Goal: Information Seeking & Learning: Learn about a topic

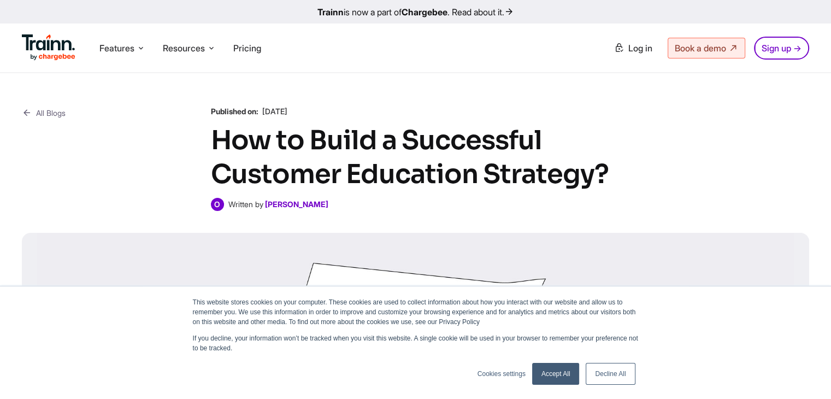
click at [555, 366] on link "Accept All" at bounding box center [556, 374] width 48 height 22
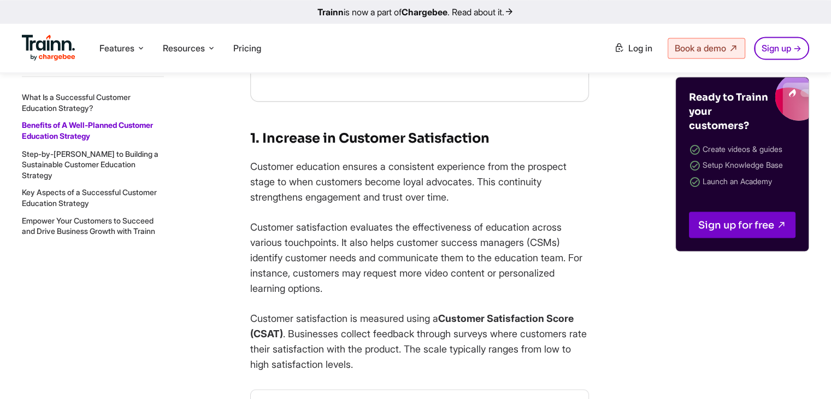
scroll to position [1936, 0]
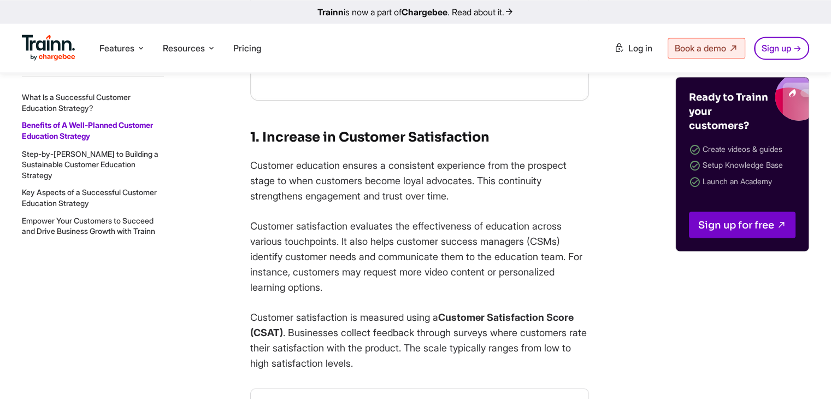
click at [508, 203] on p "Customer education ensures a consistent experience from the prospect stage to w…" at bounding box center [419, 180] width 339 height 46
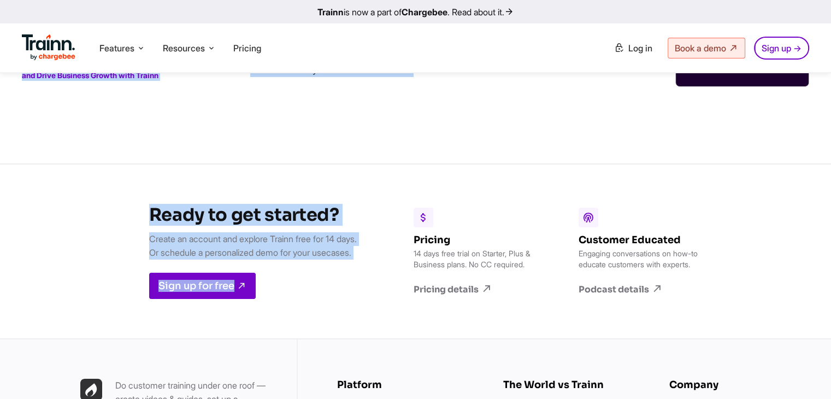
scroll to position [16304, 0]
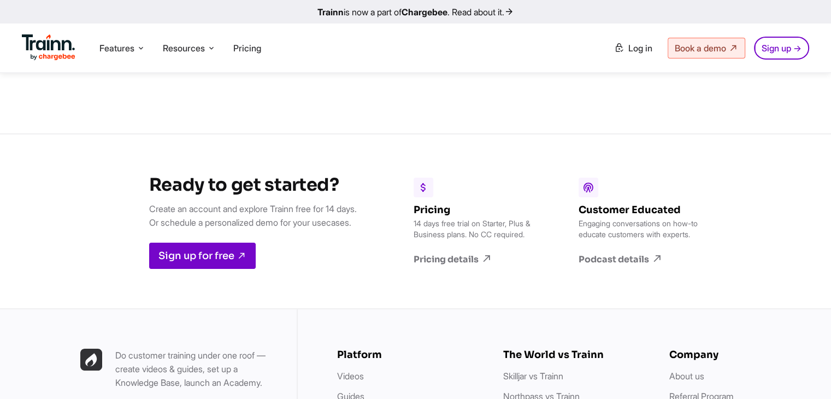
drag, startPoint x: 215, startPoint y: 132, endPoint x: 481, endPoint y: 283, distance: 305.7
copy div "How to Build a Successful Customer Education Strategy? O Written by Omar Sherif…"
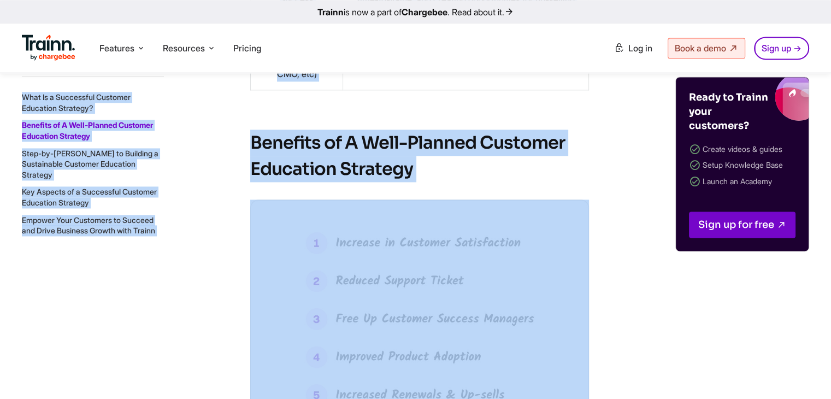
scroll to position [0, 0]
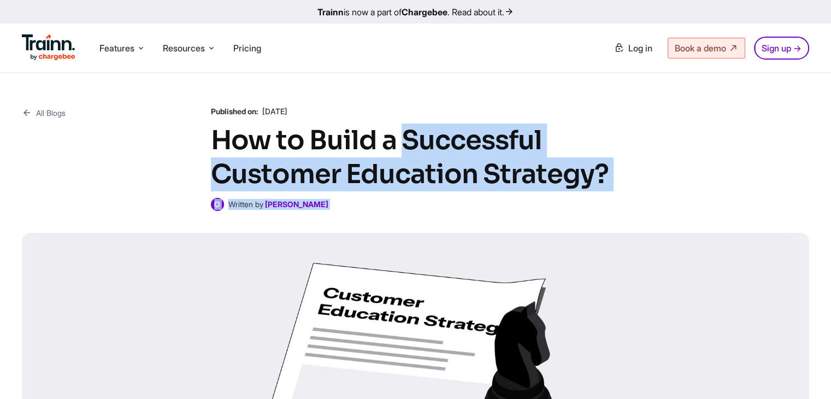
click at [671, 145] on div "All Blogs Published on: 30 Sep , 2024 How to Build a Successful Customer Educat…" at bounding box center [415, 158] width 787 height 105
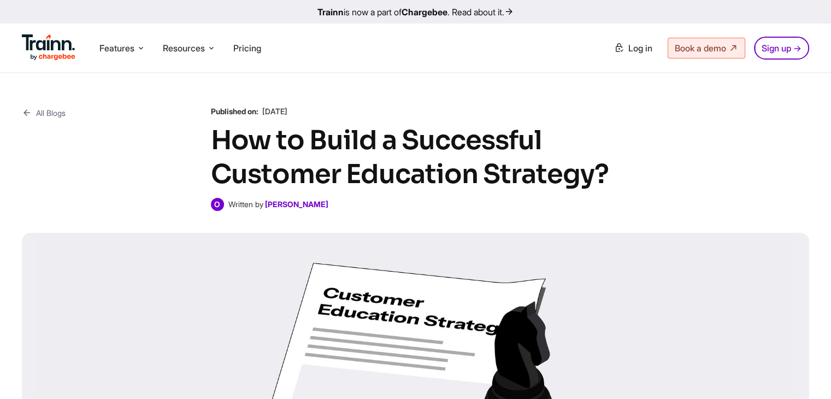
drag, startPoint x: 212, startPoint y: 134, endPoint x: 601, endPoint y: 168, distance: 390.3
click at [601, 168] on h1 "How to Build a Successful Customer Education Strategy?" at bounding box center [416, 157] width 410 height 68
copy h1 "How to Build a Successful Customer Education Strategy?"
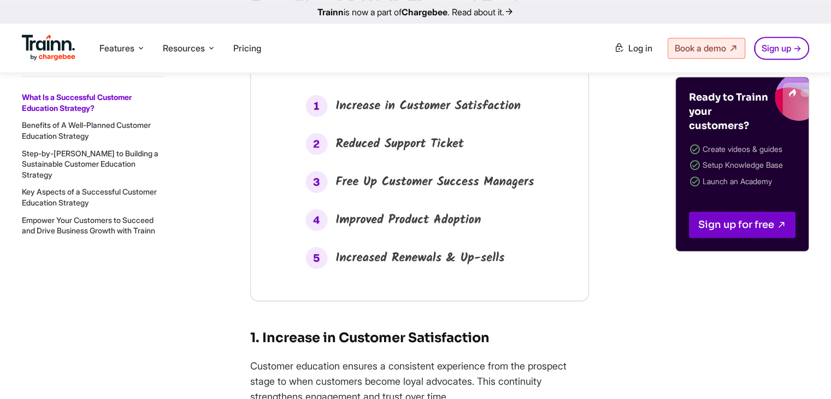
scroll to position [1736, 0]
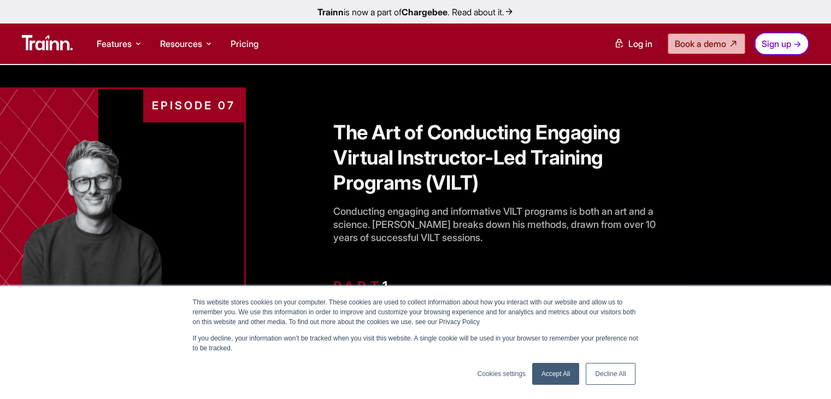
click at [562, 371] on link "Accept All" at bounding box center [556, 374] width 48 height 22
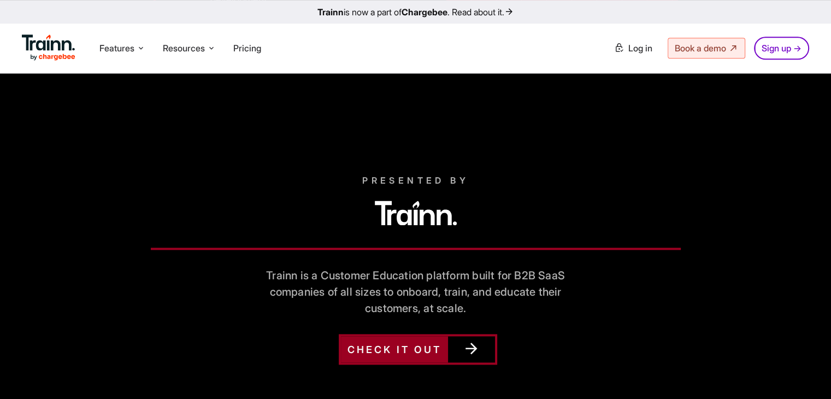
scroll to position [1434, 0]
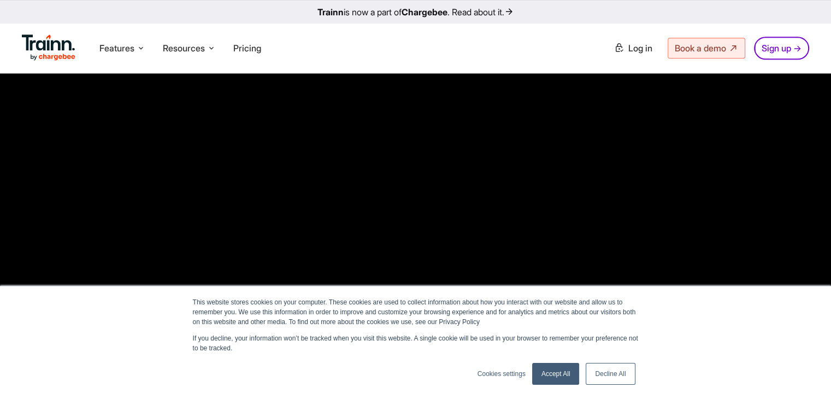
scroll to position [1122, 0]
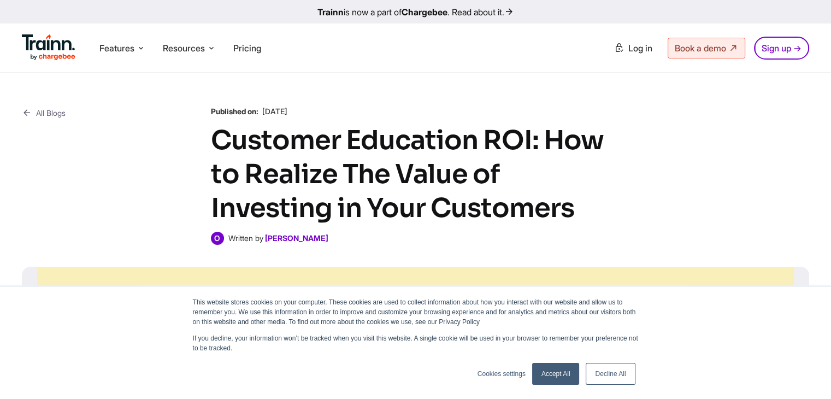
click at [542, 371] on link "Accept All" at bounding box center [556, 374] width 48 height 22
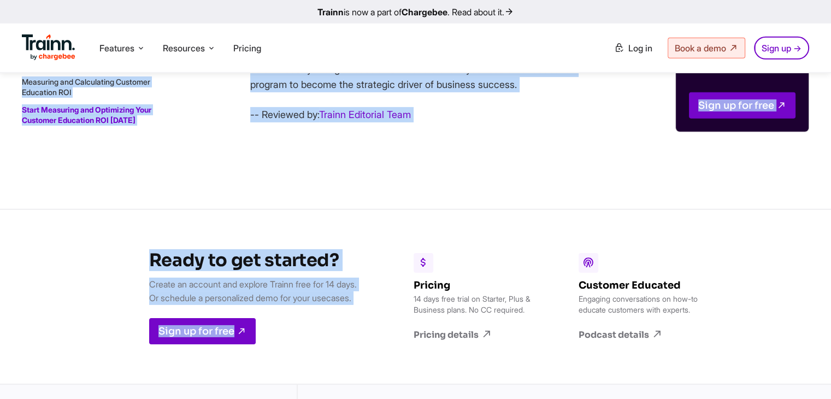
scroll to position [11774, 0]
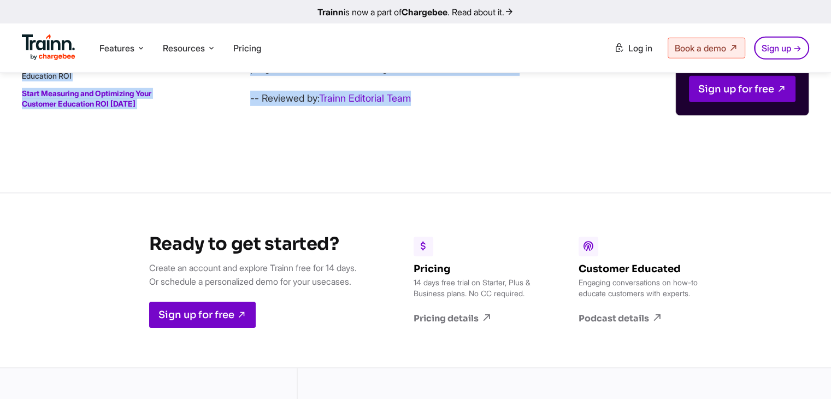
drag, startPoint x: 218, startPoint y: 136, endPoint x: 467, endPoint y: 318, distance: 308.3
copy div "Customer Education ROI: How to Realize The Value of Investing in Your Customers…"
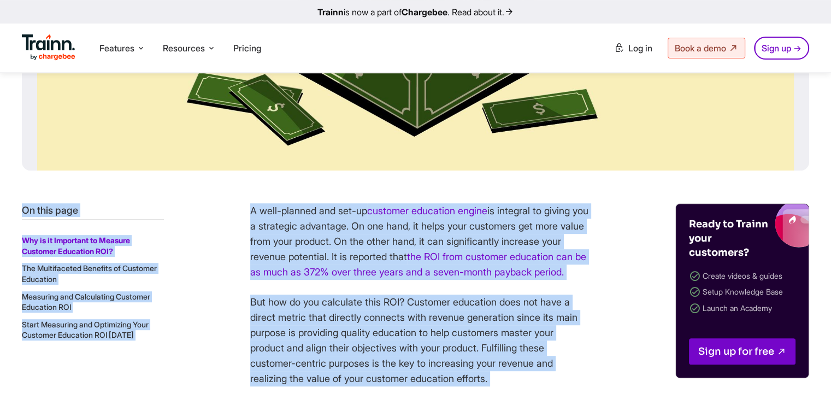
scroll to position [369, 0]
click at [444, 236] on p "A well-planned and set-up customer education engine is integral to giving you a…" at bounding box center [419, 241] width 339 height 76
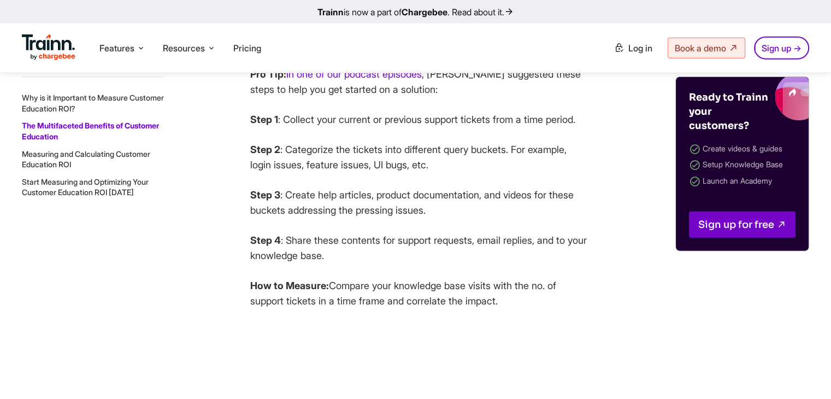
scroll to position [2648, 0]
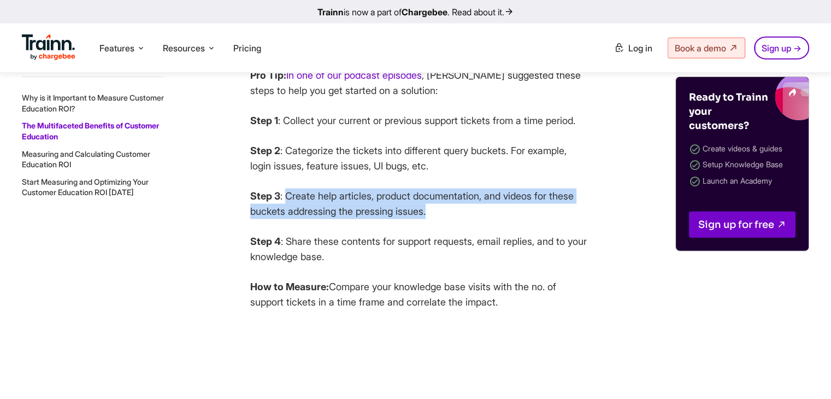
drag, startPoint x: 289, startPoint y: 226, endPoint x: 464, endPoint y: 240, distance: 175.3
click at [464, 219] on p "Step 3 : Create help articles, product documentation, and videos for these buck…" at bounding box center [419, 203] width 339 height 31
copy p "Create help articles, product documentation, and videos for these buckets addre…"
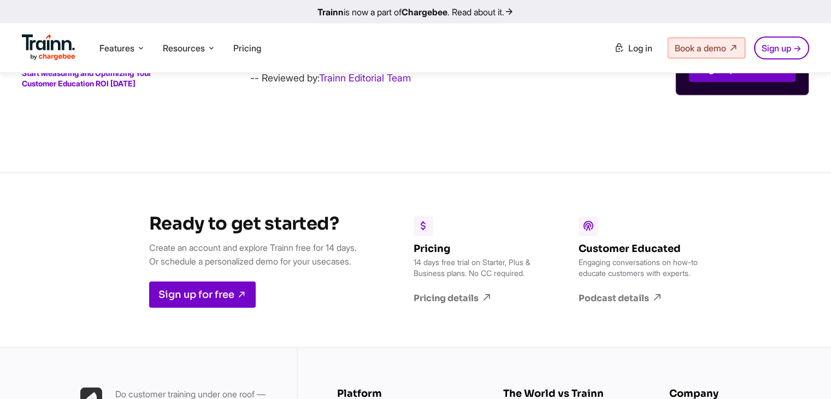
scroll to position [11794, 0]
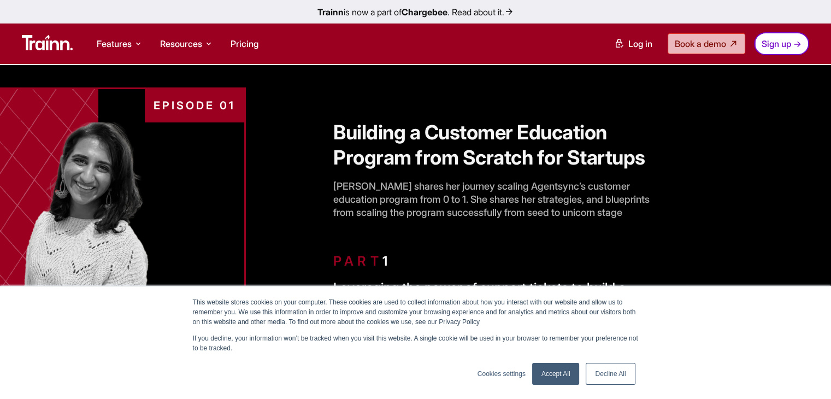
click at [545, 376] on link "Accept All" at bounding box center [556, 374] width 48 height 22
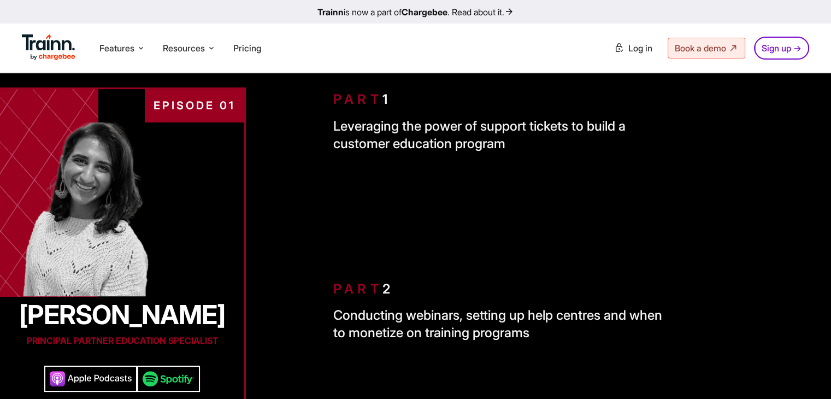
scroll to position [168, 0]
